Goal: Task Accomplishment & Management: Manage account settings

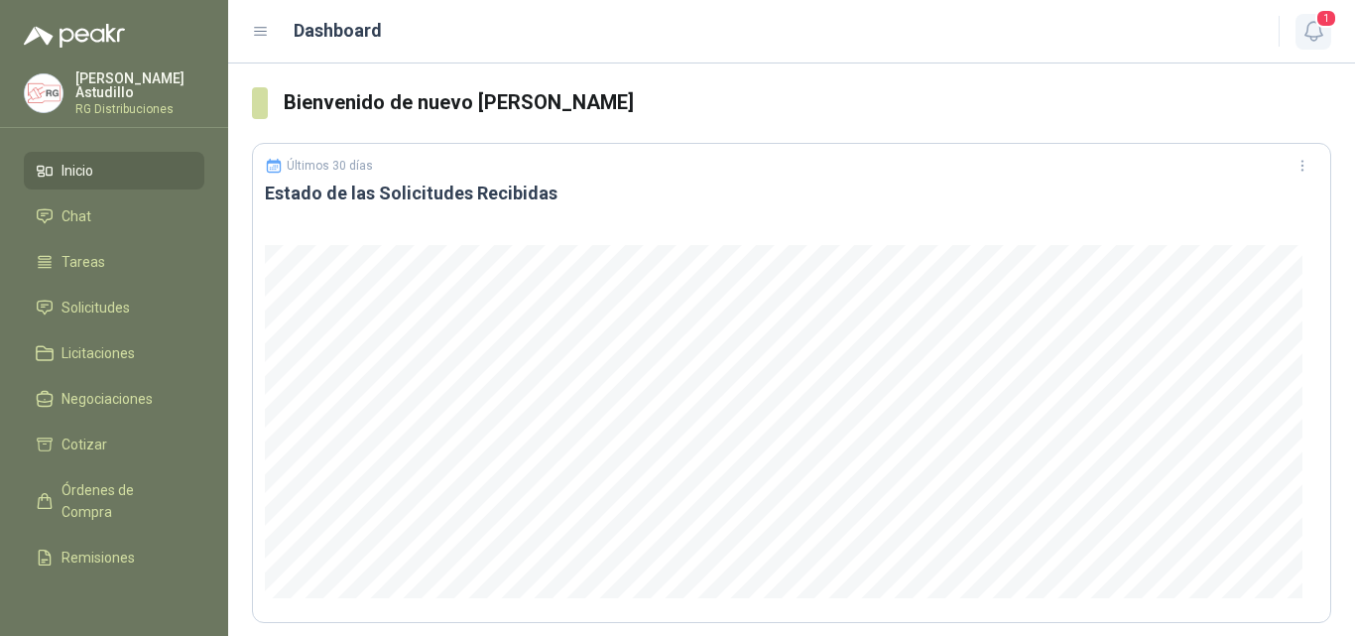
click at [1310, 39] on icon "button" at bounding box center [1314, 31] width 25 height 25
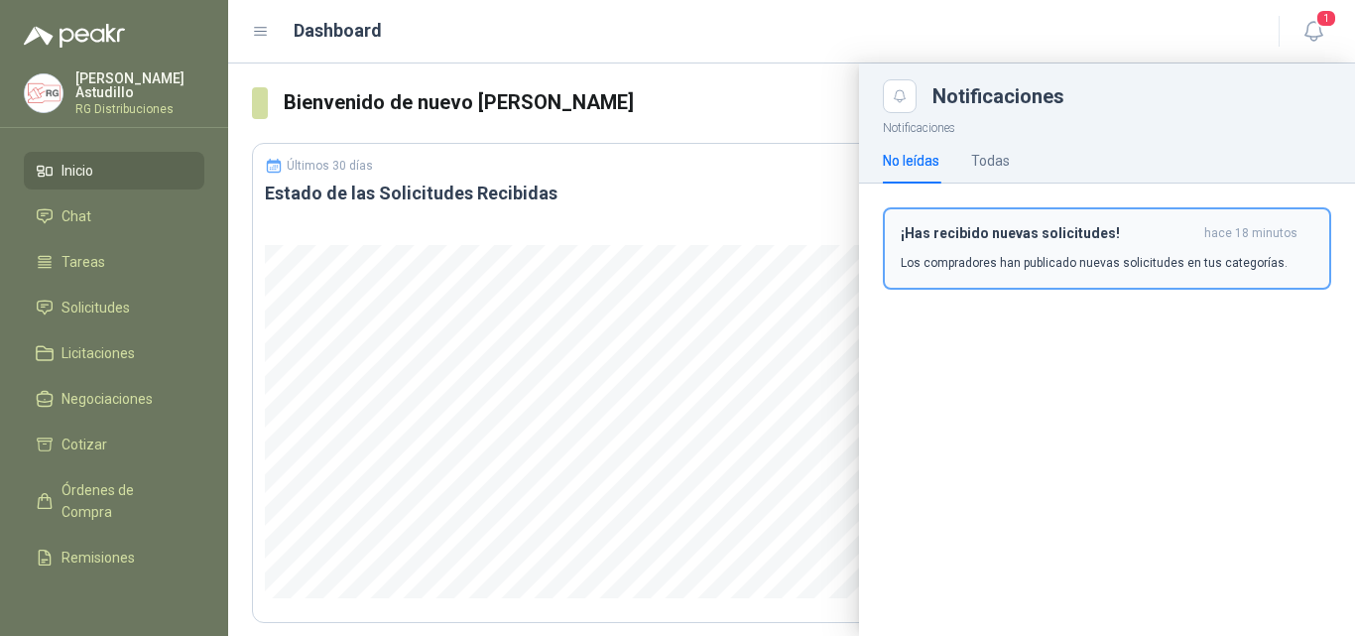
click at [1057, 246] on div "¡Has recibido nuevas solicitudes! hace 18 minutos Los compradores han publicado…" at bounding box center [1107, 248] width 413 height 47
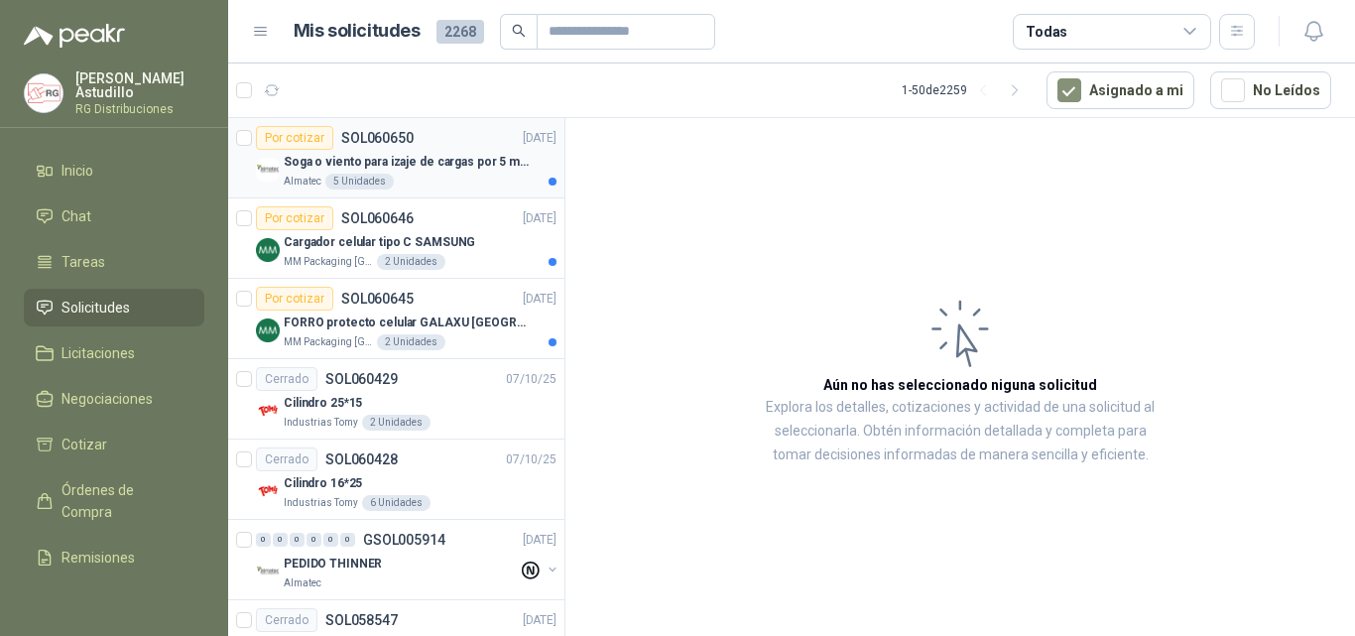
click at [476, 156] on p "Soga o viento para izaje de cargas por 5 metros" at bounding box center [407, 162] width 247 height 19
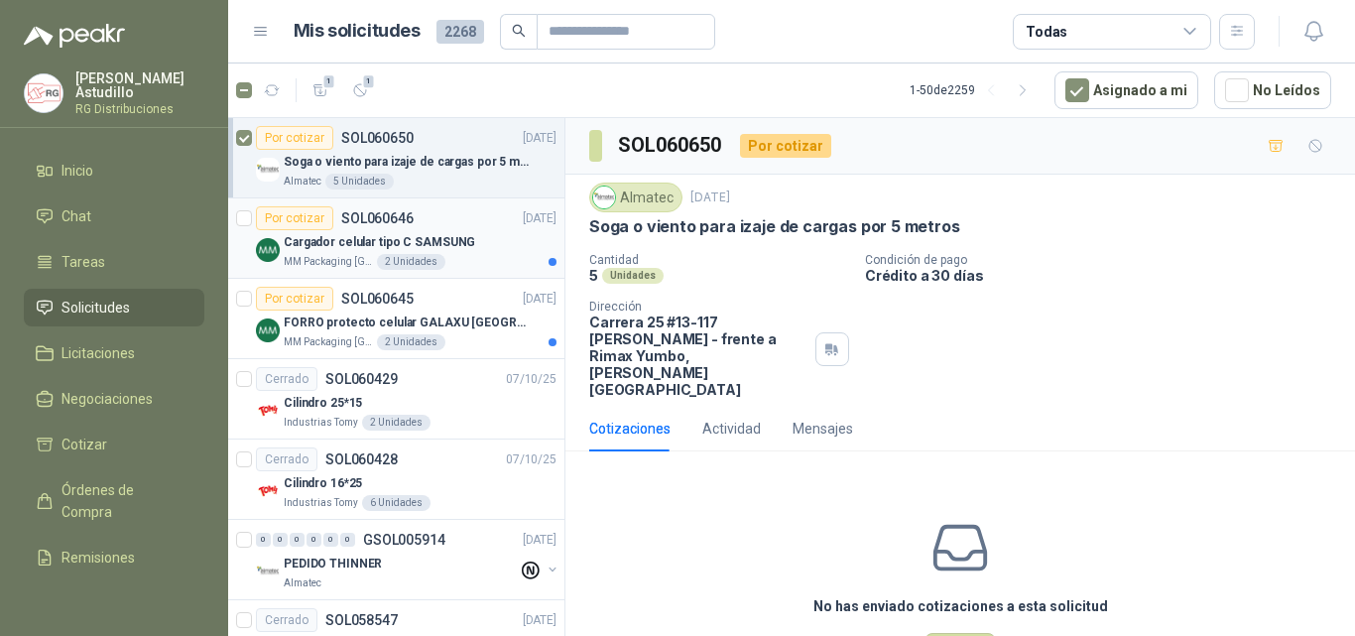
click at [415, 241] on p "Cargador celular tipo C SAMSUNG" at bounding box center [380, 242] width 192 height 19
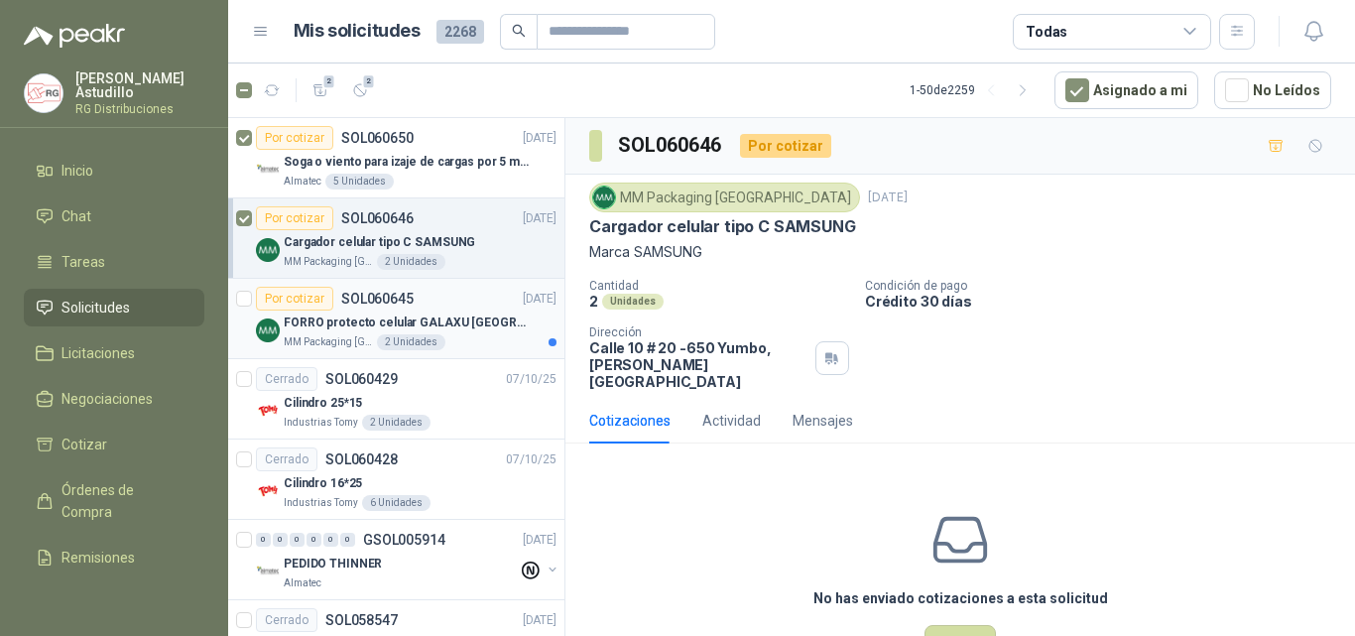
click at [440, 301] on div "Por cotizar SOL060645 [DATE]" at bounding box center [406, 299] width 301 height 24
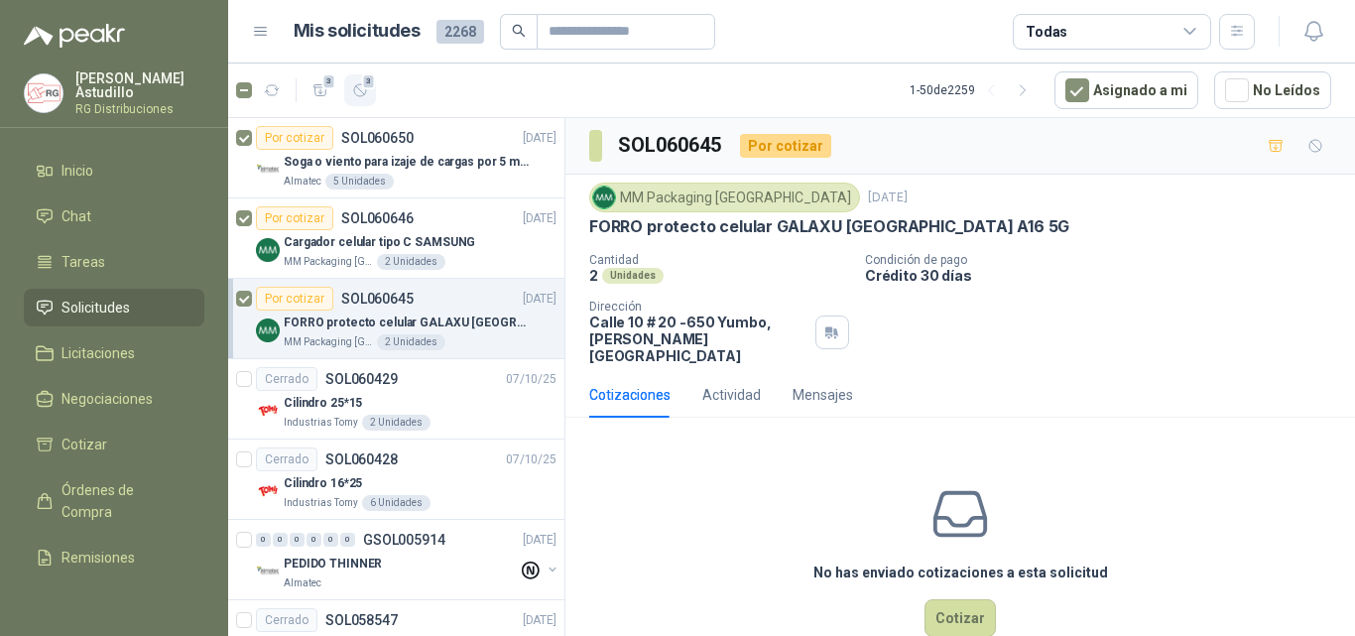
click at [366, 94] on icon "button" at bounding box center [360, 90] width 17 height 17
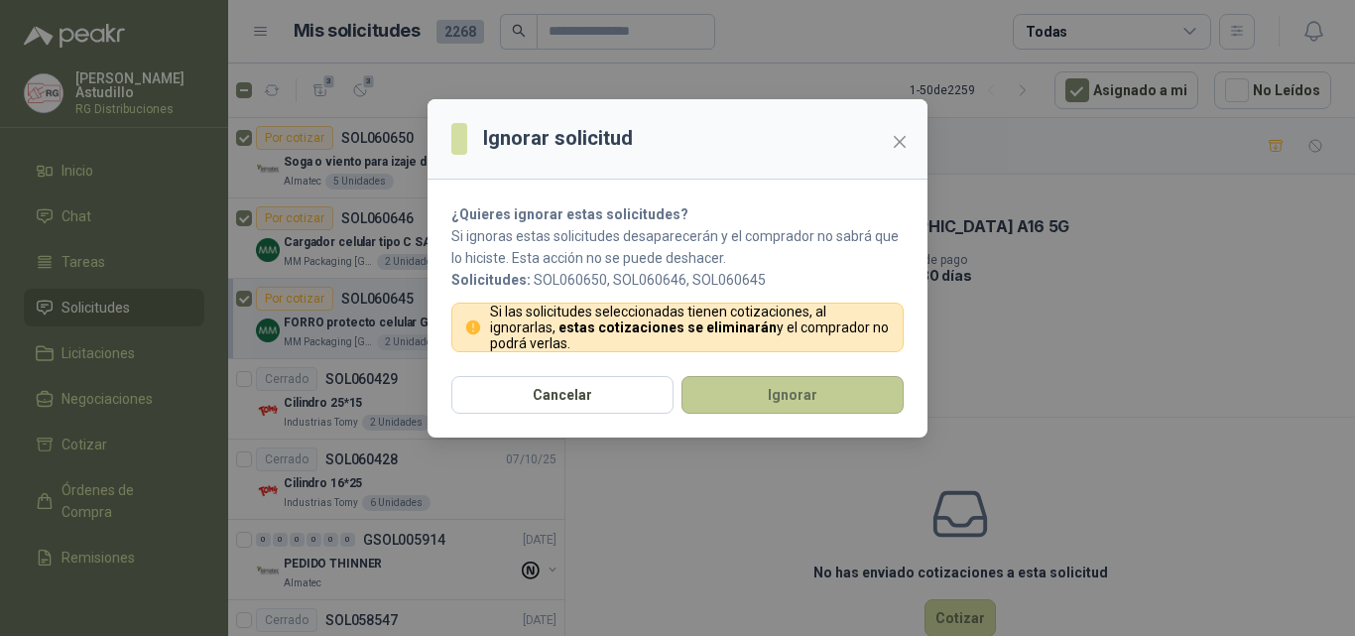
click at [763, 396] on button "Ignorar" at bounding box center [793, 395] width 222 height 38
